Goal: Transaction & Acquisition: Download file/media

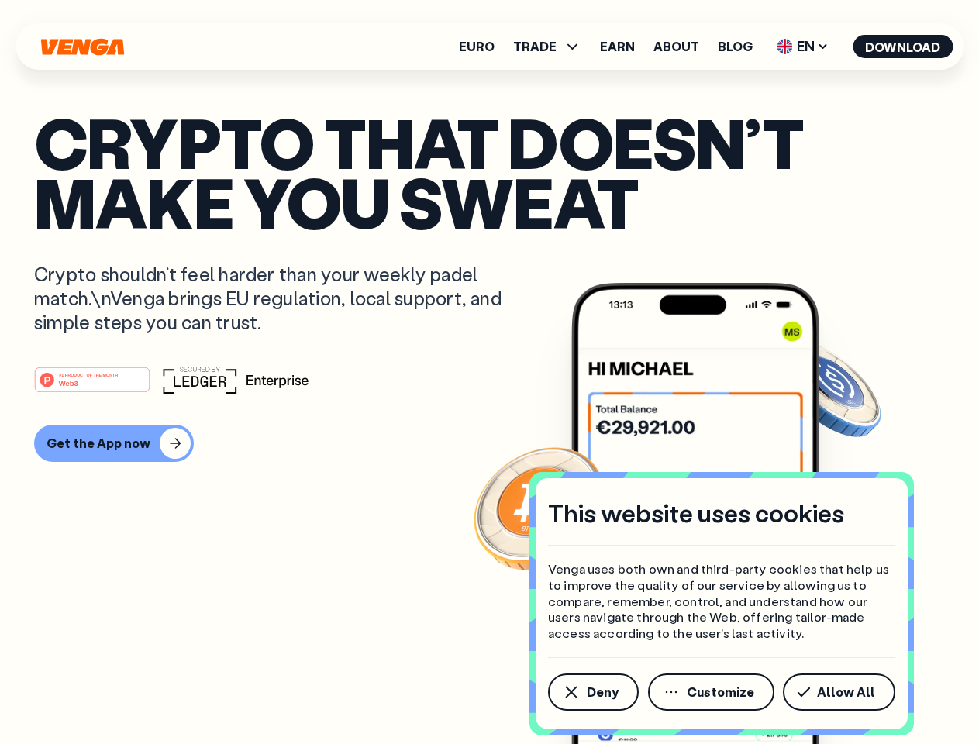
click at [489, 372] on div "#1 PRODUCT OF THE MONTH Web3" at bounding box center [489, 380] width 910 height 28
click at [592, 692] on span "Deny" at bounding box center [603, 692] width 32 height 12
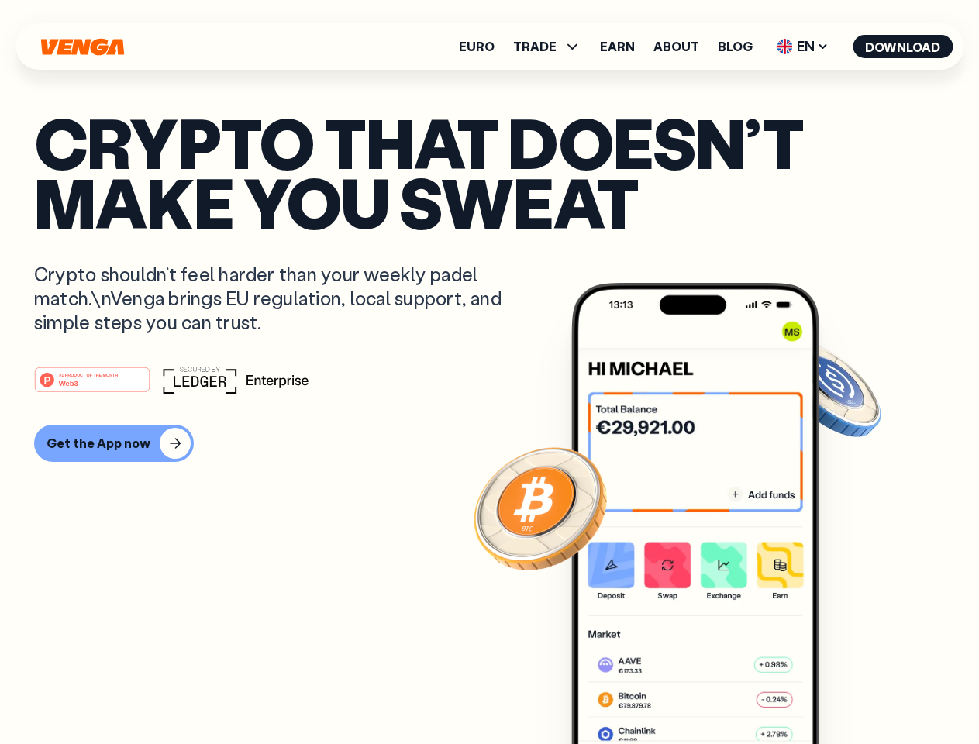
click at [712, 692] on img at bounding box center [695, 542] width 248 height 519
click at [841, 692] on article "Crypto that doesn’t make you sweat Crypto shouldn’t feel harder than your weekl…" at bounding box center [489, 402] width 910 height 581
click at [552, 46] on span "TRADE" at bounding box center [534, 46] width 43 height 12
click at [803, 46] on span "EN" at bounding box center [802, 46] width 63 height 25
click at [903, 46] on button "Download" at bounding box center [902, 46] width 100 height 23
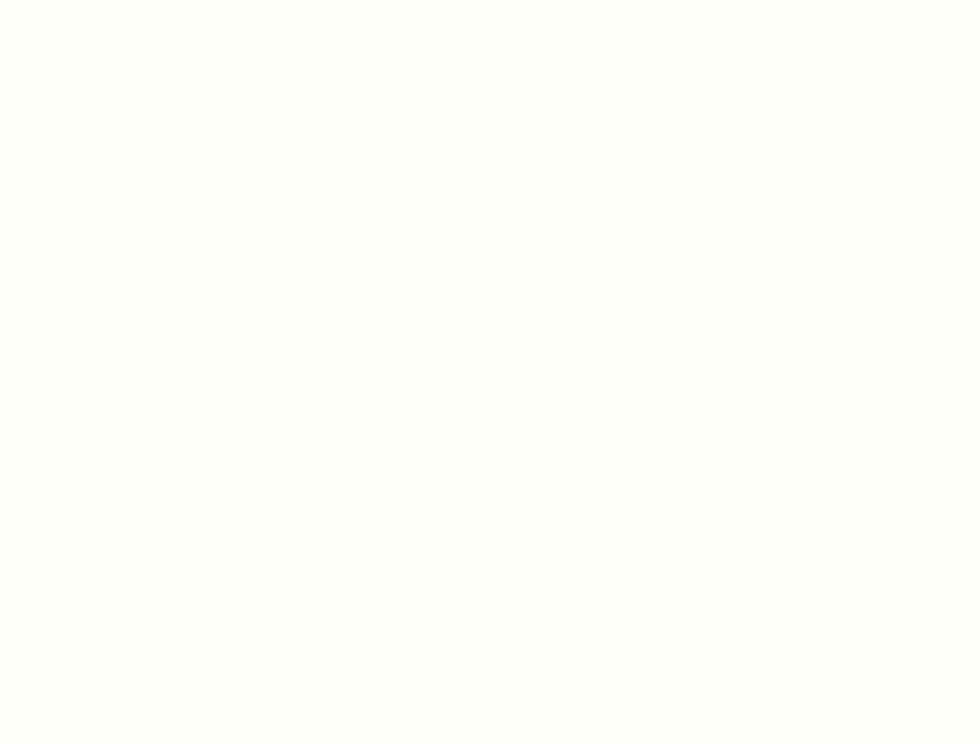
click at [489, 0] on html "This website uses cookies Venga uses both own and third-party cookies that help…" at bounding box center [489, 0] width 979 height 0
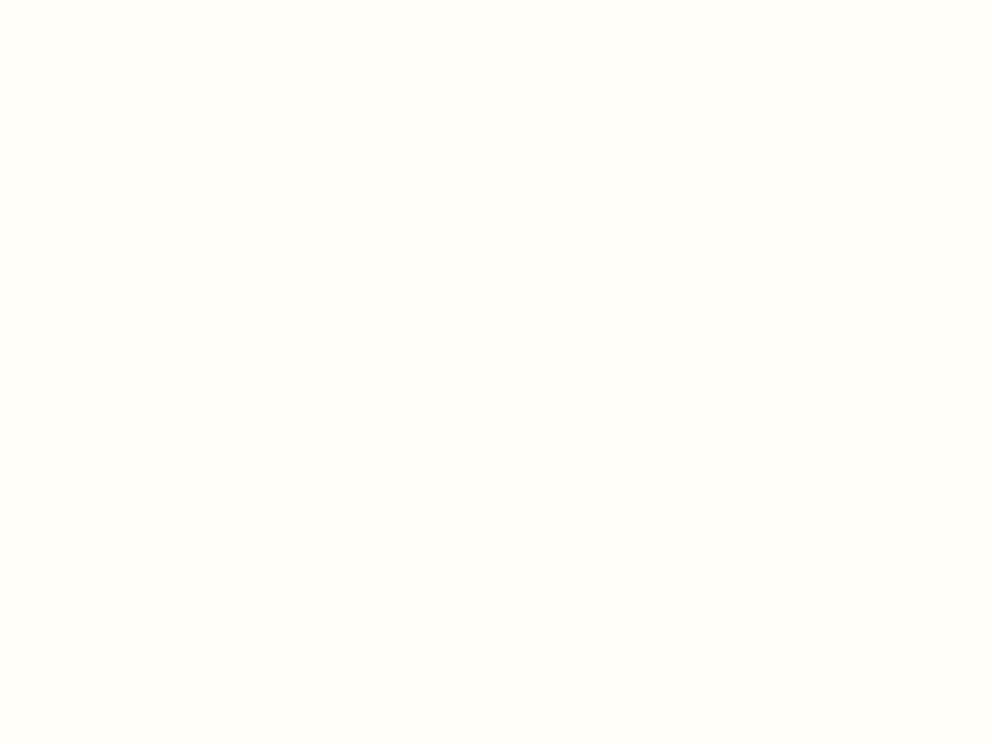
click at [112, 0] on html "This website uses cookies Venga uses both own and third-party cookies that help…" at bounding box center [496, 0] width 992 height 0
click at [95, 0] on html "This website uses cookies Venga uses both own and third-party cookies that help…" at bounding box center [496, 0] width 992 height 0
